Goal: Task Accomplishment & Management: Manage account settings

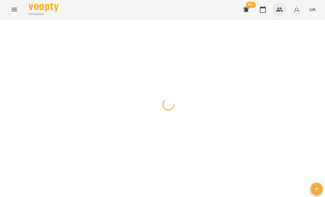
click at [279, 11] on icon "button" at bounding box center [279, 9] width 7 height 4
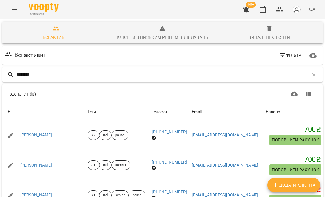
type input "********"
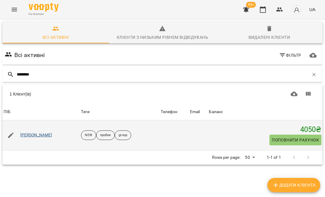
click at [34, 136] on link "[PERSON_NAME]" at bounding box center [36, 135] width 32 height 6
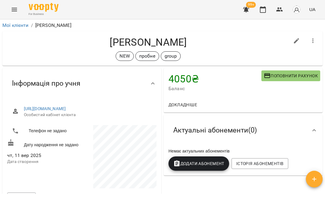
click at [211, 91] on span "Баланс" at bounding box center [214, 88] width 93 height 7
click at [201, 164] on span "Додати Абонемент" at bounding box center [198, 163] width 51 height 7
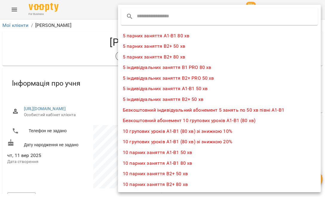
click at [155, 17] on input "text" at bounding box center [160, 17] width 47 height 10
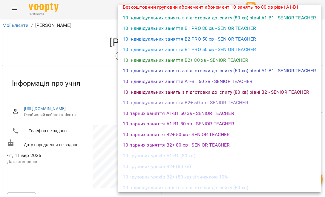
scroll to position [160, 0]
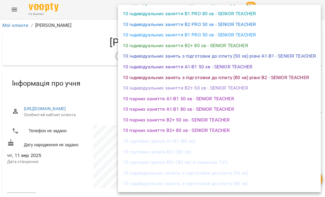
type input "**"
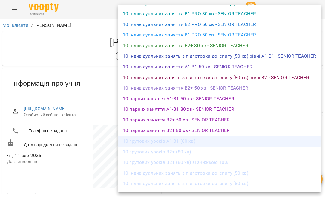
click at [148, 137] on li "10 групових уроків А1-В1 (80 хв)" at bounding box center [219, 141] width 203 height 11
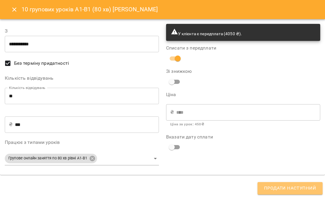
click at [291, 187] on span "Продати наступний" at bounding box center [290, 189] width 52 height 8
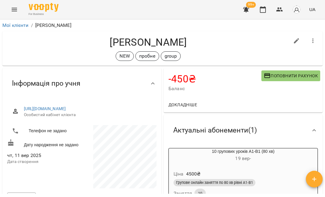
click at [297, 40] on icon "button" at bounding box center [296, 40] width 5 height 5
select select "**"
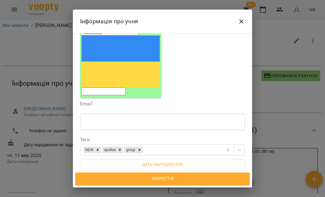
scroll to position [73, 0]
click at [122, 147] on icon at bounding box center [120, 149] width 4 height 4
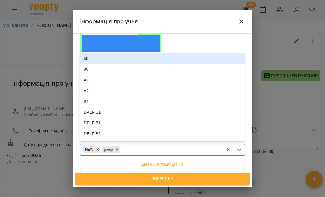
click at [149, 145] on div "NEW group" at bounding box center [151, 150] width 142 height 10
type input "**"
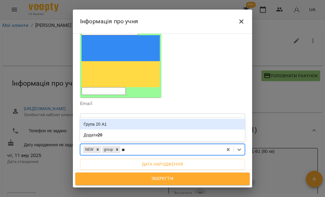
click at [133, 119] on div "Група 20 А1" at bounding box center [162, 124] width 165 height 11
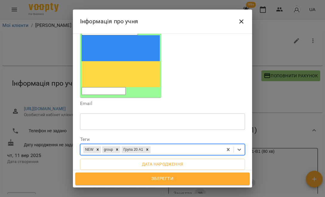
click at [156, 179] on span "Зберегти" at bounding box center [162, 179] width 161 height 8
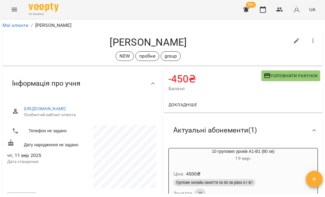
click at [294, 40] on icon "button" at bounding box center [296, 40] width 7 height 7
select select "**"
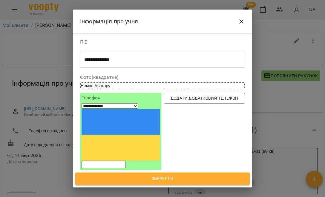
scroll to position [99, 0]
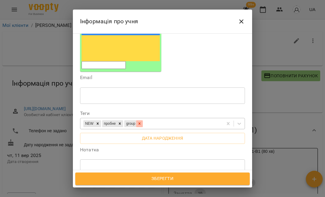
click at [142, 122] on icon at bounding box center [139, 124] width 4 height 4
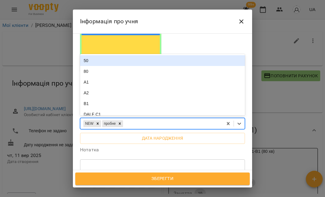
click at [147, 119] on div "NEW пробне" at bounding box center [151, 124] width 142 height 10
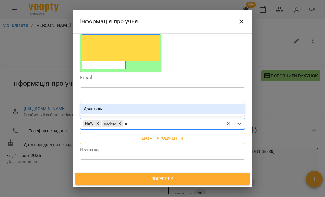
type input "*"
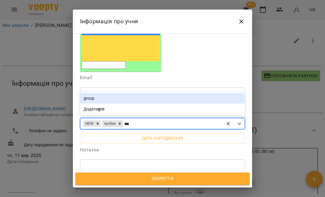
type input "****"
click at [127, 93] on div "group" at bounding box center [162, 98] width 165 height 11
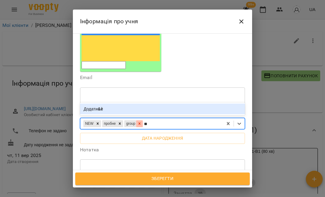
type input "*"
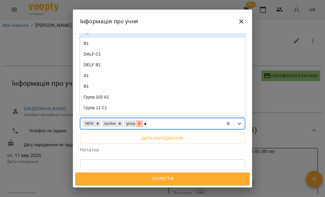
type input "**"
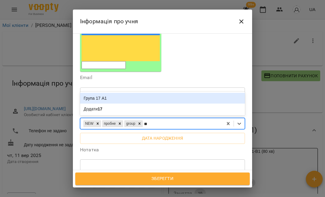
click at [126, 93] on div "Група 17 А1" at bounding box center [162, 98] width 165 height 11
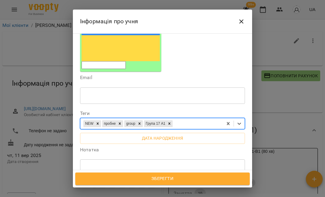
click at [122, 122] on icon at bounding box center [120, 124] width 4 height 4
click at [159, 179] on span "Зберегти" at bounding box center [162, 179] width 161 height 8
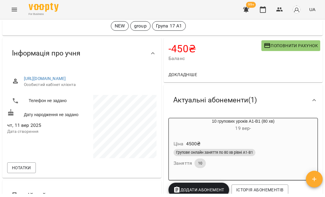
scroll to position [31, 0]
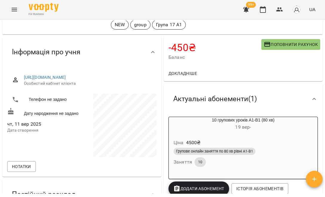
click at [235, 130] on h6 "[DATE] -" at bounding box center [243, 127] width 149 height 8
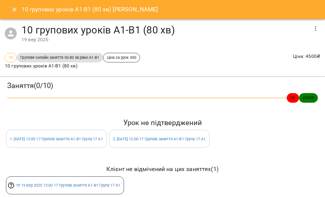
scroll to position [0, 0]
click at [14, 10] on icon "Close" at bounding box center [14, 9] width 4 height 4
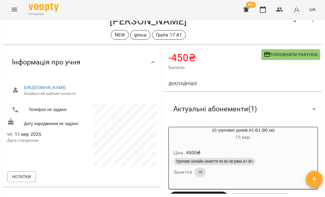
scroll to position [23, 0]
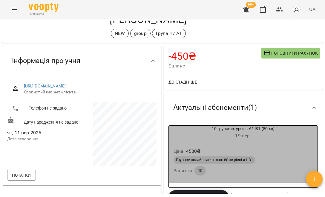
click at [223, 130] on div "10 групових уроків А1-В1 (80 хв) [DATE] -" at bounding box center [243, 133] width 149 height 14
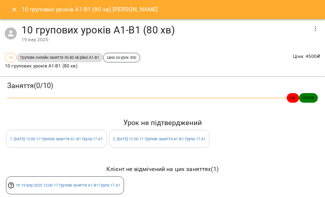
scroll to position [0, 0]
click at [314, 31] on icon "button" at bounding box center [315, 28] width 7 height 7
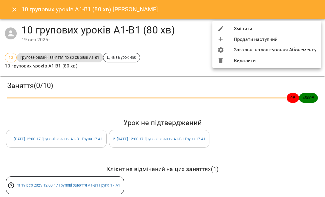
click at [237, 59] on li "Видалити" at bounding box center [266, 60] width 109 height 11
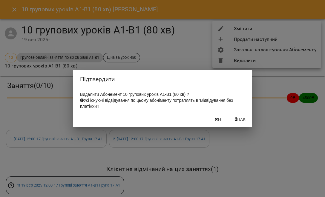
click at [242, 120] on span "Так" at bounding box center [242, 119] width 8 height 7
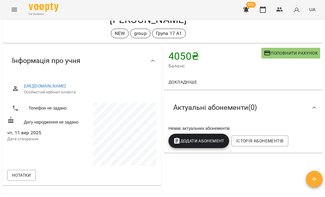
click at [213, 142] on span "Додати Абонемент" at bounding box center [198, 140] width 51 height 7
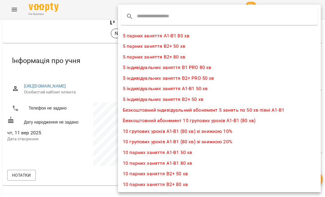
click at [190, 132] on li "10 групових уроків А1-В1 (80 хв) зі знижкою 10%" at bounding box center [219, 131] width 203 height 11
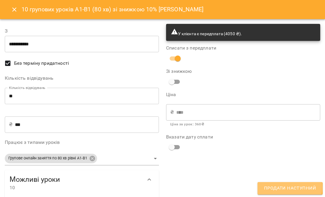
click at [277, 188] on span "Продати наступний" at bounding box center [290, 189] width 52 height 8
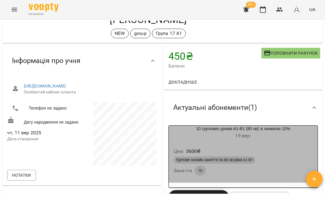
click at [224, 136] on h6 "19 вер -" at bounding box center [243, 136] width 149 height 8
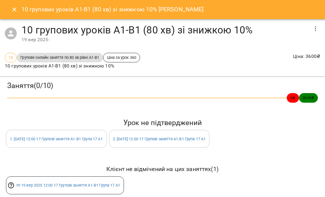
click at [13, 11] on icon "Close" at bounding box center [14, 9] width 7 height 7
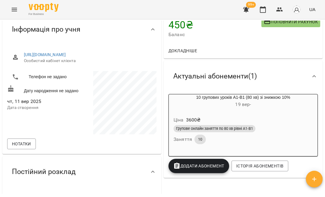
scroll to position [54, 0]
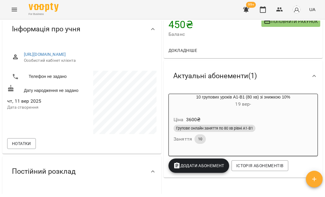
click at [213, 112] on div "Ціна 3600 ₴ Групове онлайн заняття по 80 хв рівні А1-В1 Заняття 10" at bounding box center [243, 131] width 149 height 41
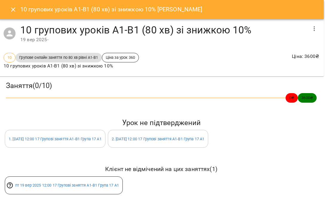
scroll to position [0, 1]
click at [313, 27] on icon "button" at bounding box center [314, 28] width 7 height 7
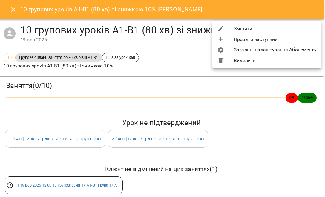
click at [254, 62] on li "Видалити" at bounding box center [266, 60] width 109 height 11
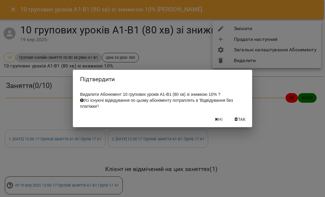
click at [242, 121] on span "Так" at bounding box center [242, 119] width 8 height 7
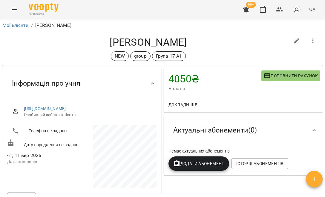
scroll to position [0, 0]
click at [211, 160] on span "Додати Абонемент" at bounding box center [198, 163] width 51 height 7
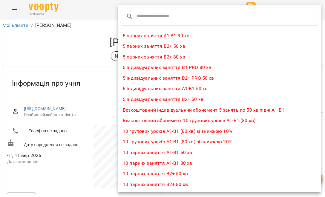
click at [199, 131] on li "10 групових уроків А1-В1 (80 хв) зі знижкою 10%" at bounding box center [219, 131] width 203 height 11
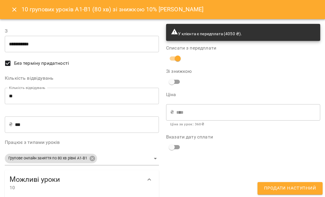
click at [44, 127] on input "***" at bounding box center [87, 124] width 144 height 17
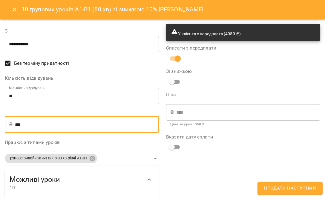
type input "**"
type input "***"
type input "*"
type input "**"
type input "*"
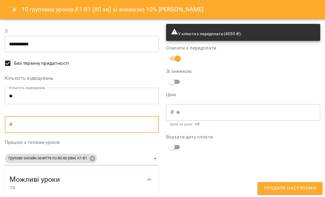
type input "**"
type input "***"
type input "****"
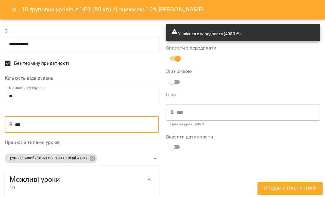
type input "***"
click at [278, 188] on span "Продати наступний" at bounding box center [290, 189] width 52 height 8
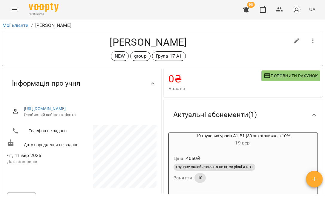
click at [233, 146] on h6 "[DATE] -" at bounding box center [243, 143] width 149 height 8
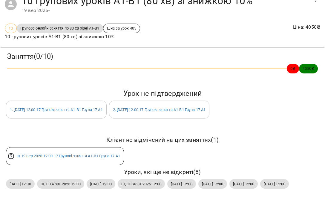
scroll to position [40, 0]
click at [80, 154] on link "[DATE] 12:00 17 Групові заняття А1-В1 Група 17 А1" at bounding box center [68, 156] width 104 height 4
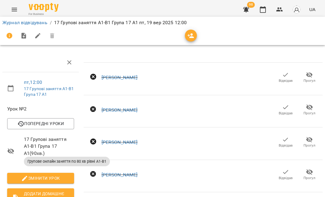
click at [41, 26] on li "Журнал відвідувань" at bounding box center [24, 22] width 45 height 7
click at [39, 22] on link "Журнал відвідувань" at bounding box center [24, 23] width 45 height 6
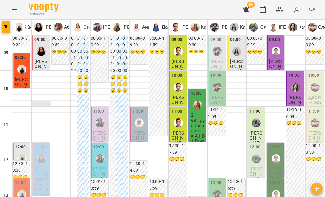
scroll to position [69, 0]
click at [41, 172] on p "17 Групові заняття А1-В1 Група 17 А1" at bounding box center [41, 190] width 14 height 36
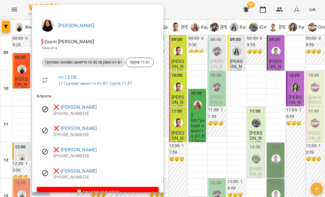
scroll to position [6, 0]
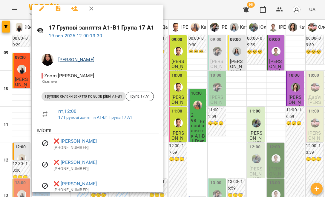
click at [66, 61] on link "[PERSON_NAME]" at bounding box center [76, 60] width 36 height 6
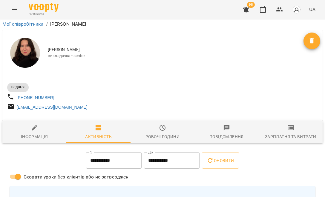
scroll to position [64, 0]
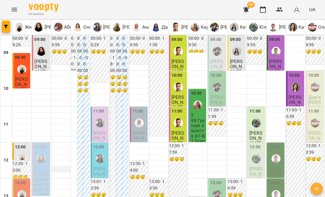
scroll to position [84, 0]
click at [41, 172] on p "17 Групові заняття А1-В1 Група 17 А1" at bounding box center [41, 190] width 14 height 36
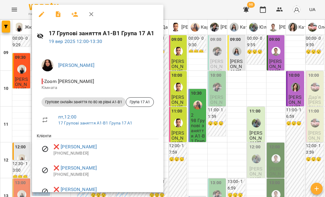
click at [42, 89] on p "Кімната" at bounding box center [98, 88] width 112 height 6
click at [73, 16] on icon "button" at bounding box center [74, 14] width 7 height 7
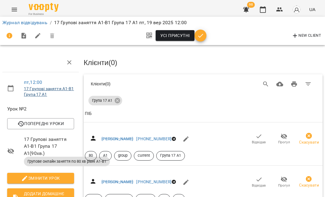
click at [47, 89] on link "17 Групові заняття А1-В1 Група 17 А1" at bounding box center [49, 91] width 50 height 11
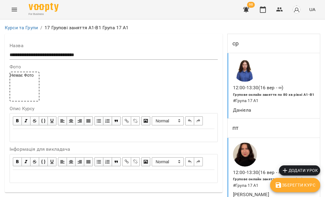
scroll to position [43, 0]
